Goal: Transaction & Acquisition: Download file/media

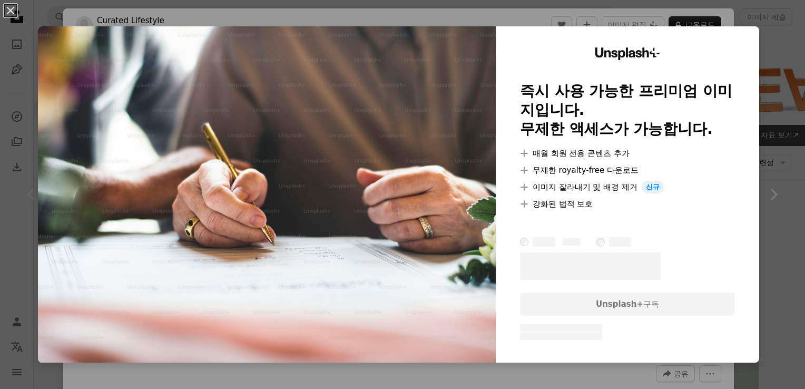
scroll to position [105, 0]
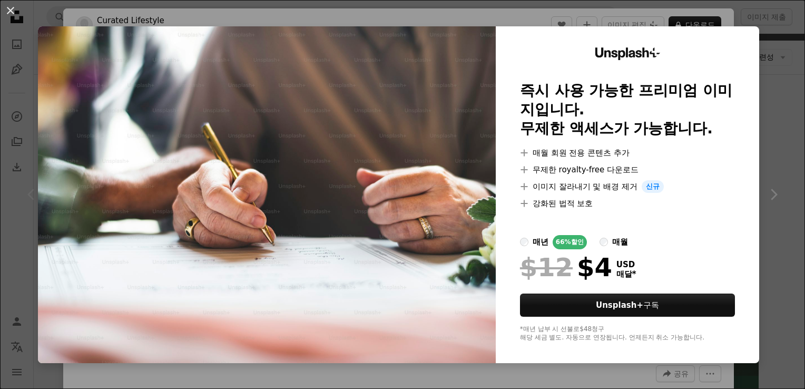
click at [392, 115] on img at bounding box center [267, 194] width 458 height 337
click at [13, 15] on button "An X shape" at bounding box center [10, 10] width 13 height 13
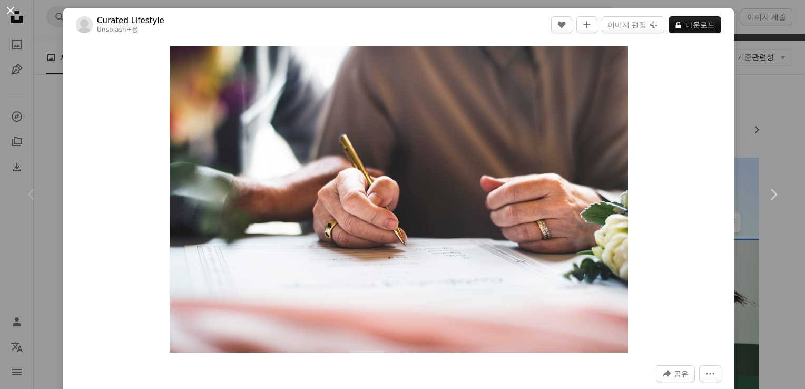
click at [13, 15] on button "An X shape" at bounding box center [10, 10] width 13 height 13
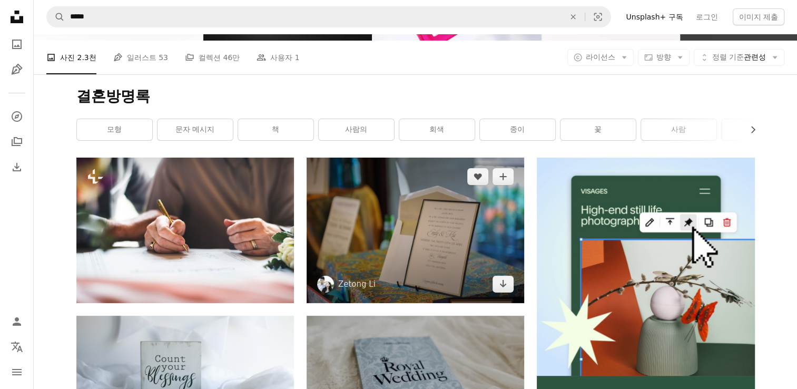
click at [433, 260] on img at bounding box center [416, 230] width 218 height 145
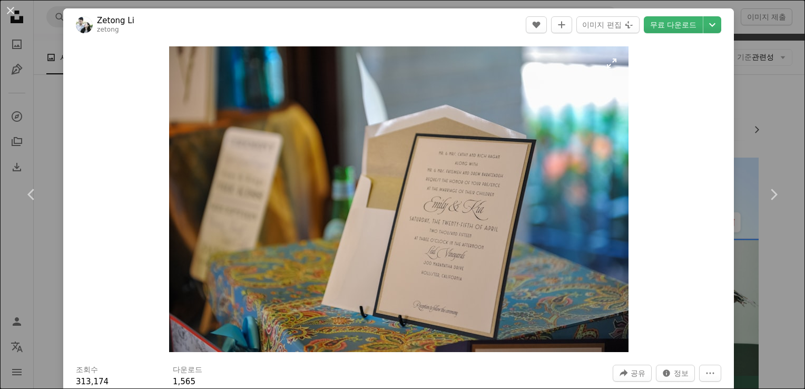
click at [472, 227] on img "이 이미지 확대" at bounding box center [398, 199] width 459 height 306
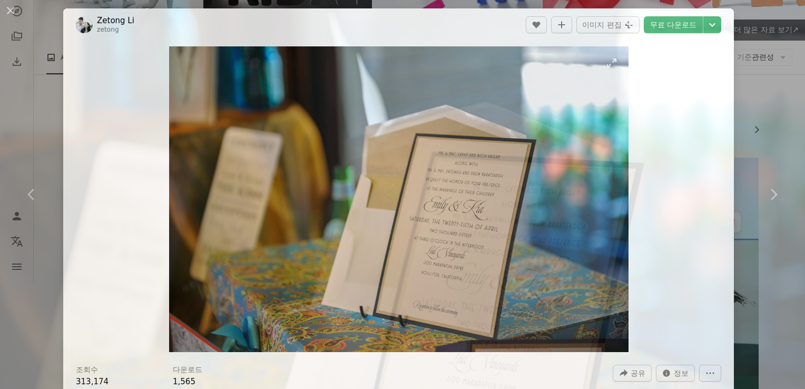
scroll to position [69, 0]
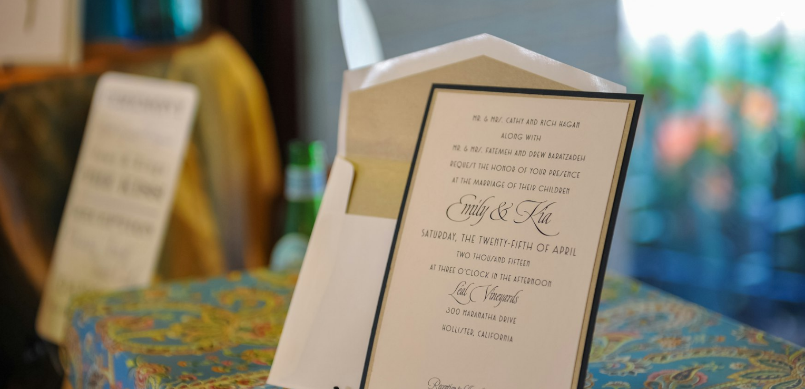
click at [660, 195] on img "이 이미지 축소" at bounding box center [402, 199] width 806 height 536
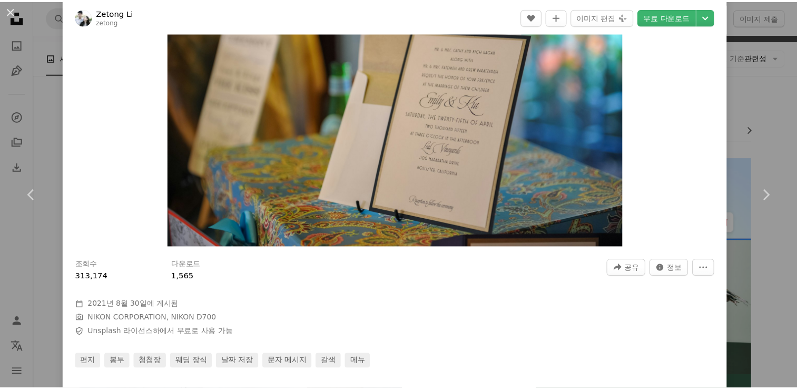
scroll to position [0, 0]
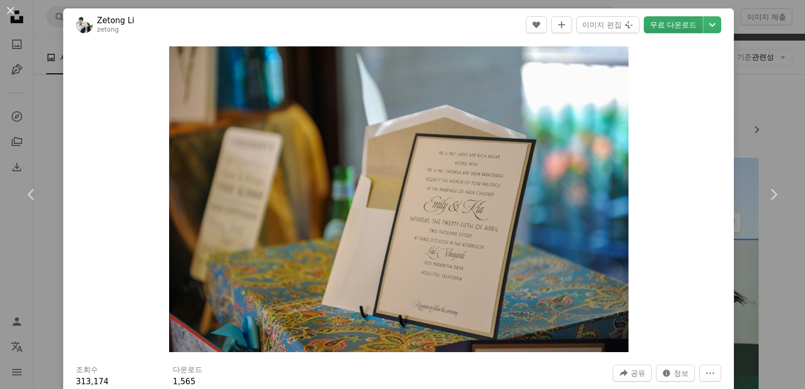
click at [673, 16] on link "무료 다운로드" at bounding box center [673, 24] width 59 height 17
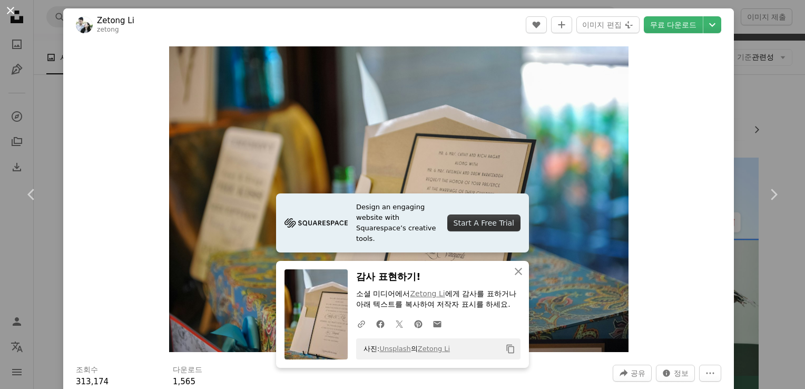
click at [9, 11] on button "An X shape" at bounding box center [10, 10] width 13 height 13
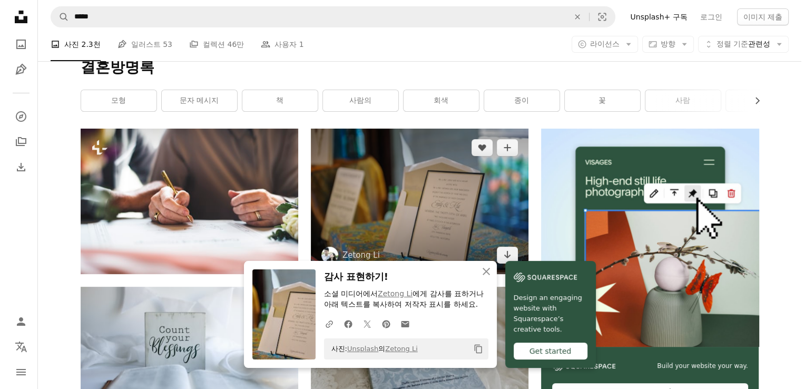
scroll to position [158, 0]
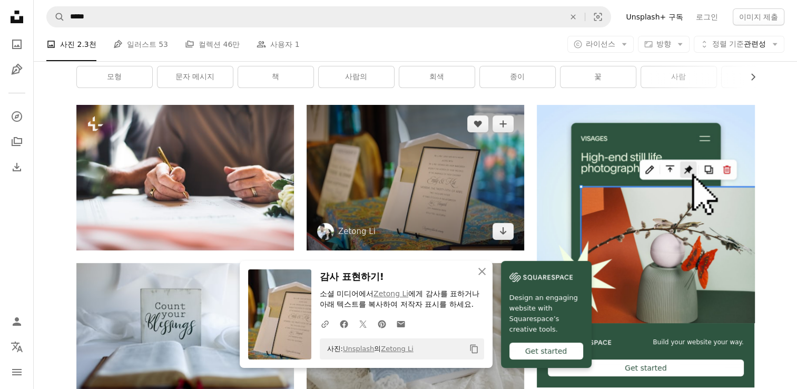
click at [417, 179] on img at bounding box center [416, 177] width 218 height 145
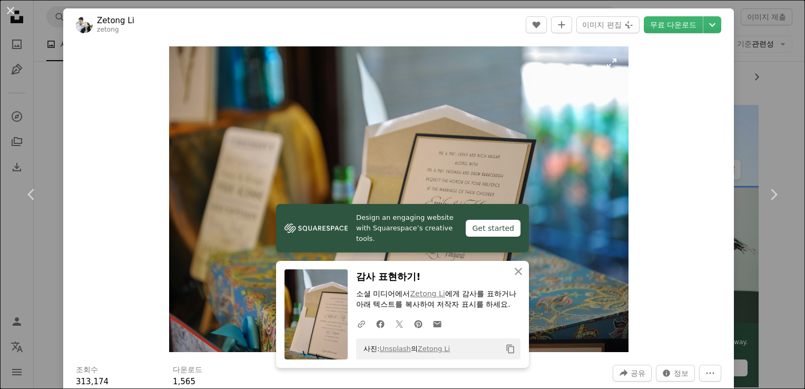
scroll to position [263, 0]
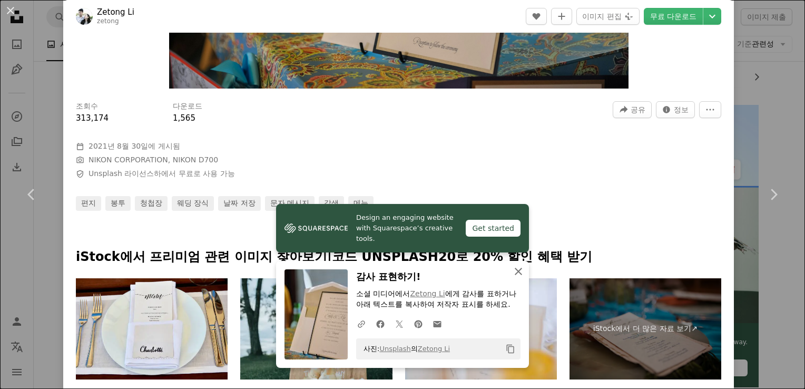
click at [516, 275] on icon "An X shape" at bounding box center [518, 271] width 13 height 13
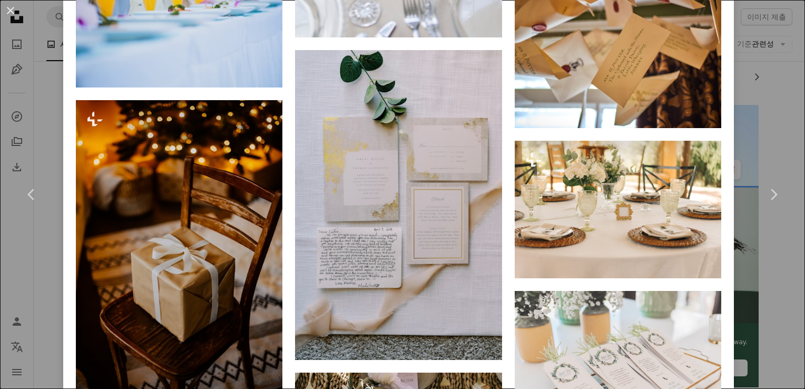
scroll to position [3018, 0]
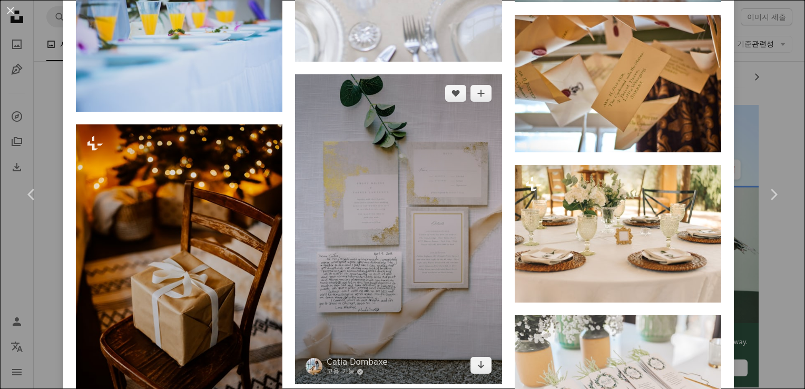
click at [393, 202] on img at bounding box center [398, 229] width 207 height 310
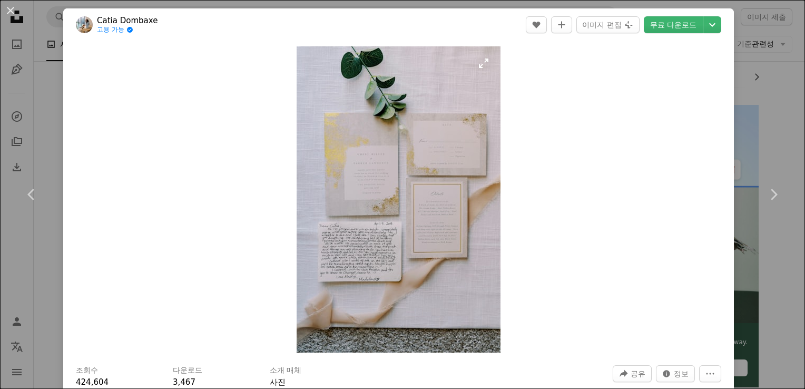
click at [393, 202] on img "이 이미지 확대" at bounding box center [399, 199] width 204 height 306
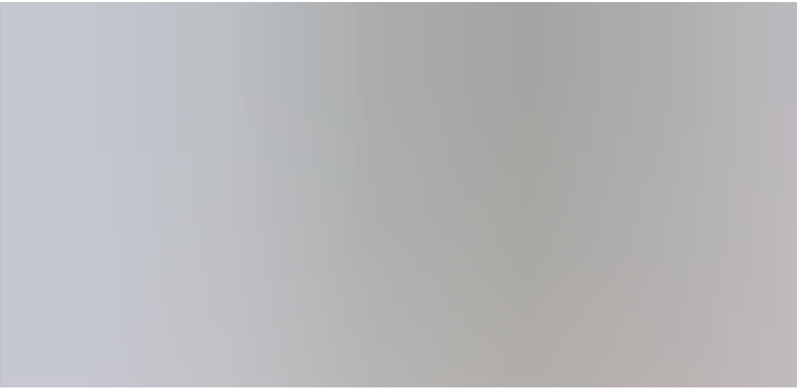
scroll to position [398, 0]
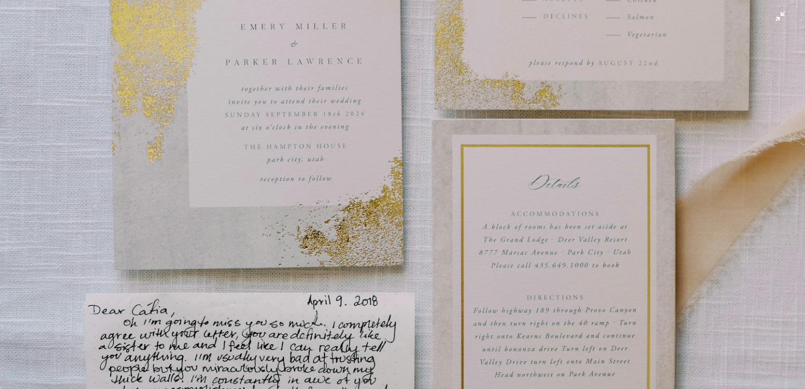
click at [448, 217] on img "이 이미지 축소" at bounding box center [402, 205] width 806 height 1209
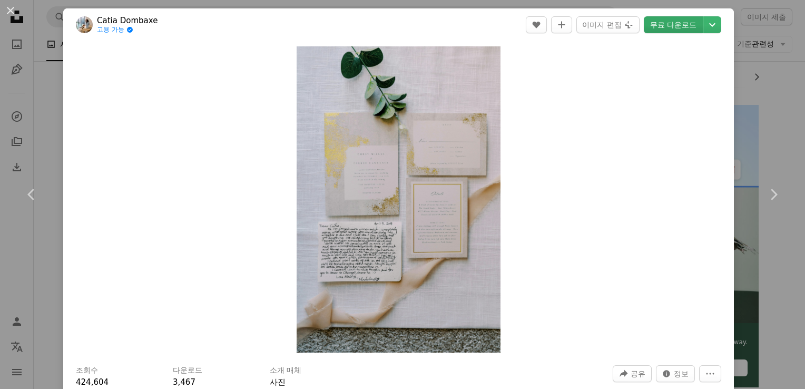
click at [664, 24] on link "무료 다운로드" at bounding box center [673, 24] width 59 height 17
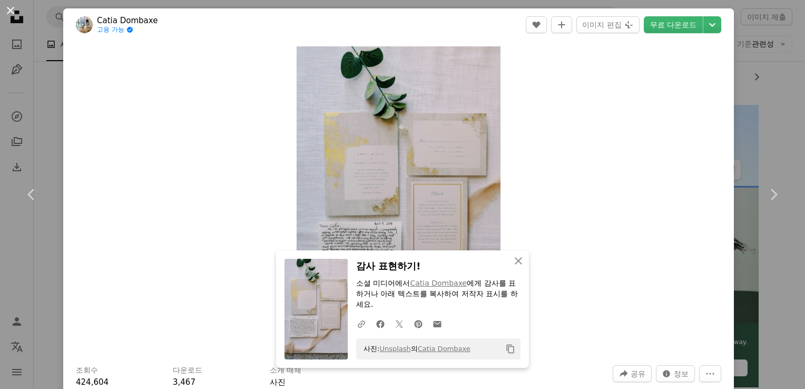
click at [6, 10] on button "An X shape" at bounding box center [10, 10] width 13 height 13
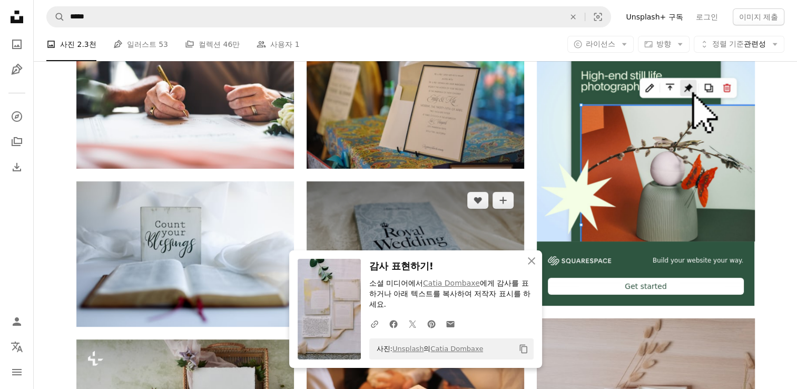
scroll to position [369, 0]
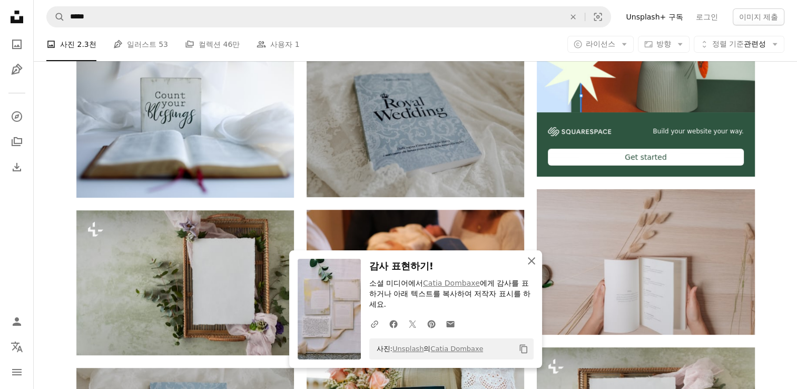
click at [530, 260] on icon "button" at bounding box center [531, 260] width 7 height 7
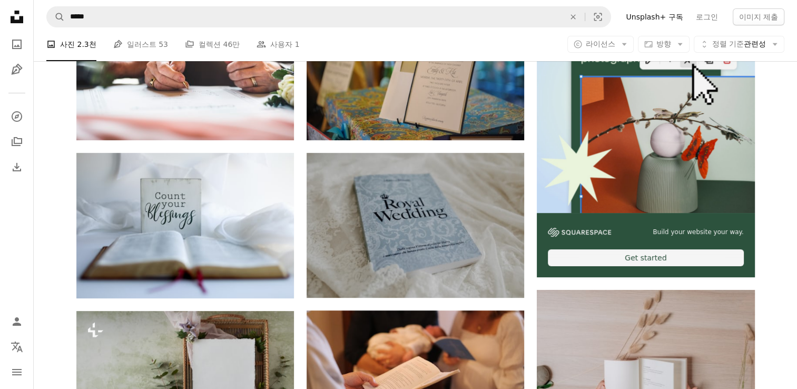
scroll to position [211, 0]
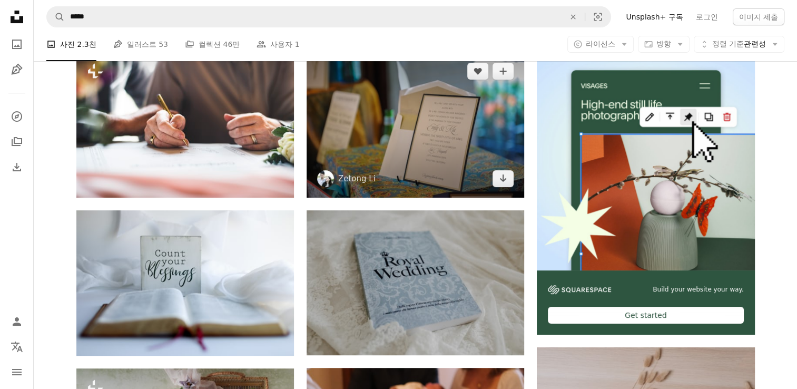
click at [384, 140] on img at bounding box center [416, 124] width 218 height 145
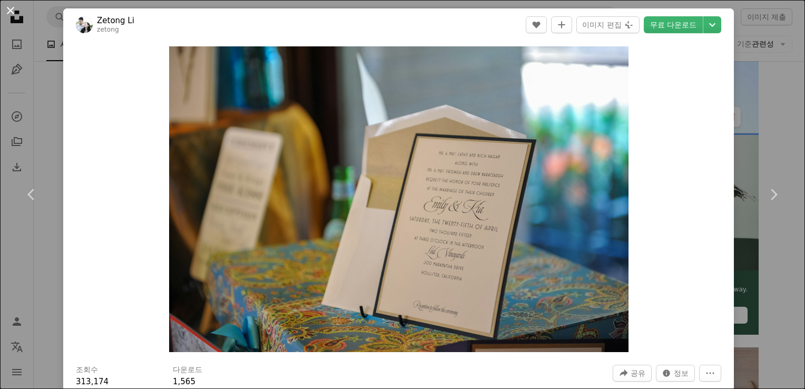
click at [11, 12] on button "An X shape" at bounding box center [10, 10] width 13 height 13
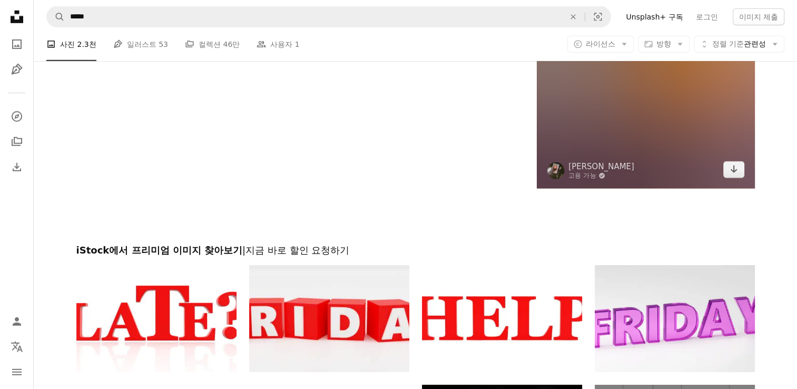
scroll to position [3109, 0]
